Goal: Task Accomplishment & Management: Manage account settings

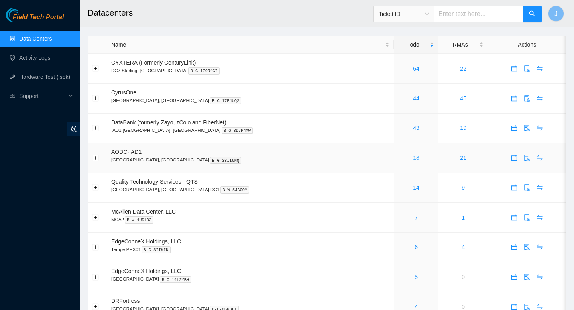
click at [413, 160] on link "18" at bounding box center [416, 158] width 6 height 6
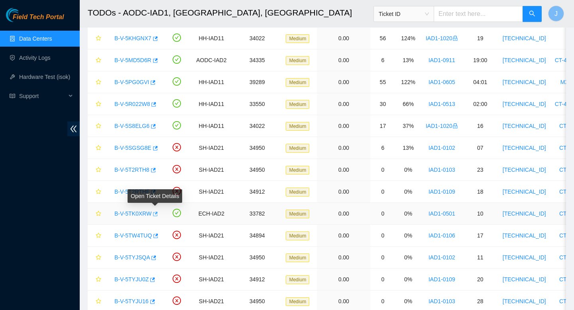
click at [158, 215] on button "button" at bounding box center [155, 214] width 6 height 13
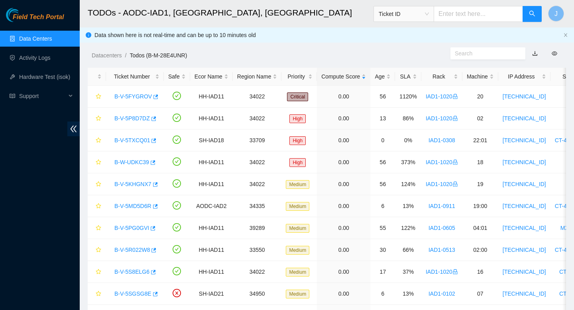
click at [51, 40] on link "Data Centers" at bounding box center [35, 38] width 33 height 6
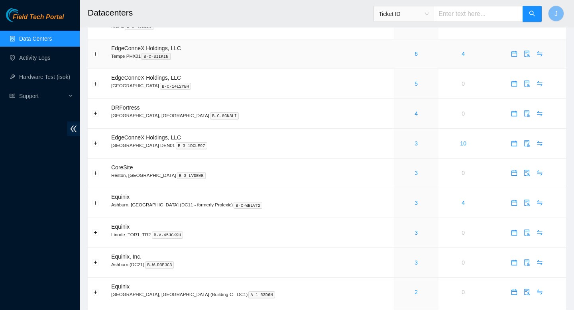
scroll to position [201, 0]
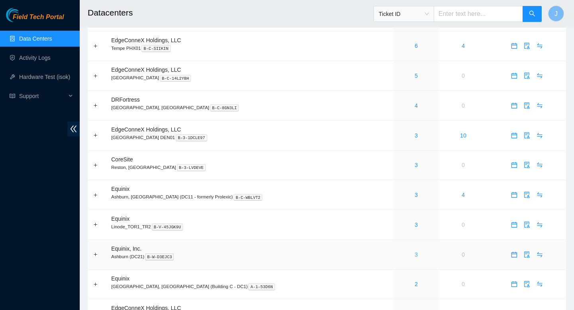
click at [415, 258] on link "3" at bounding box center [416, 255] width 3 height 6
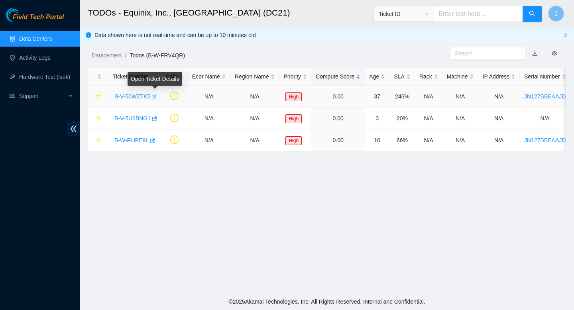
click at [156, 97] on icon "button" at bounding box center [154, 97] width 6 height 6
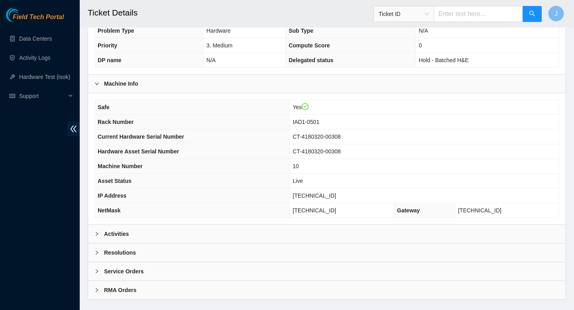
scroll to position [223, 0]
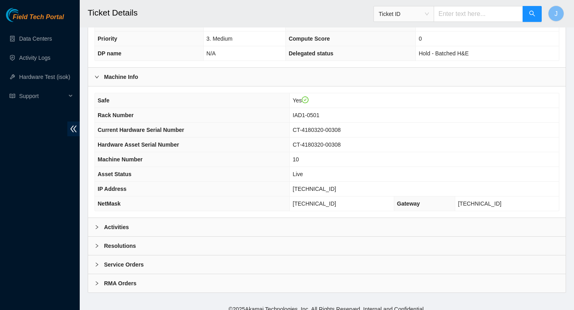
click at [294, 223] on div "Activities" at bounding box center [327, 227] width 478 height 18
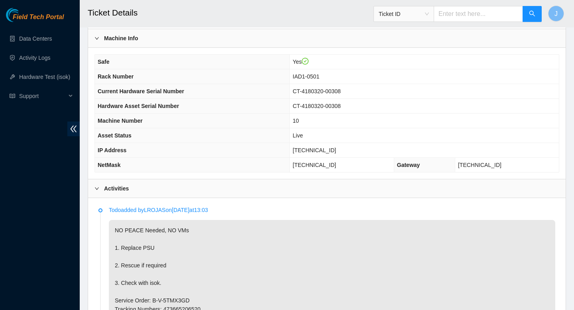
scroll to position [0, 0]
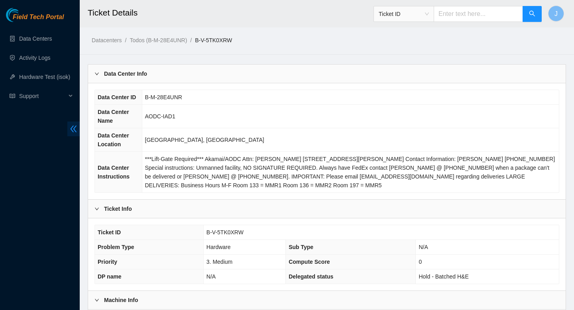
click at [71, 129] on icon "double-left" at bounding box center [74, 129] width 6 height 7
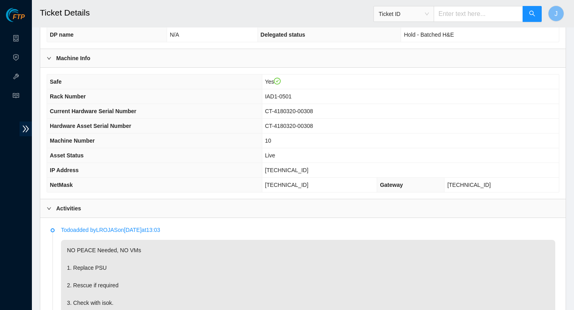
scroll to position [216, 0]
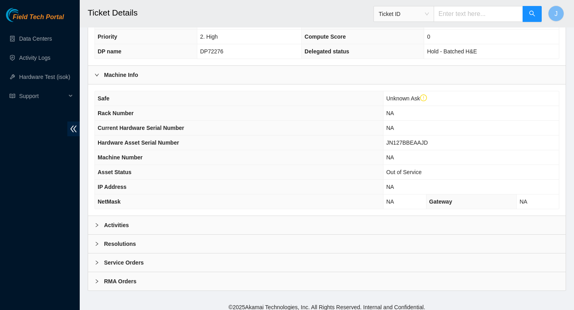
scroll to position [211, 0]
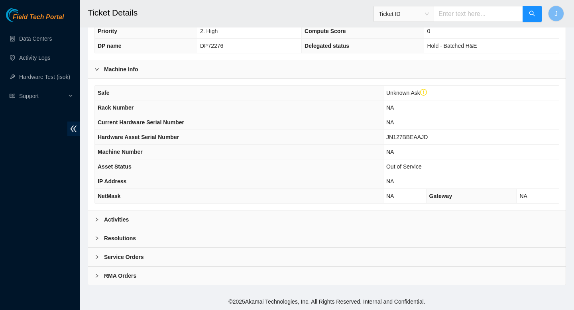
click at [217, 221] on div "Activities" at bounding box center [327, 220] width 478 height 18
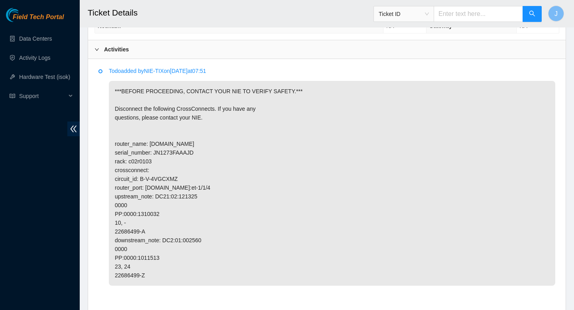
scroll to position [373, 0]
